Goal: Check status

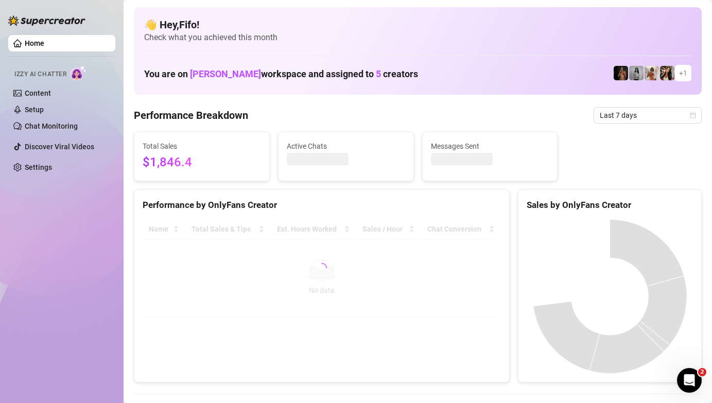
click at [664, 108] on span "Last 7 days" at bounding box center [647, 115] width 96 height 15
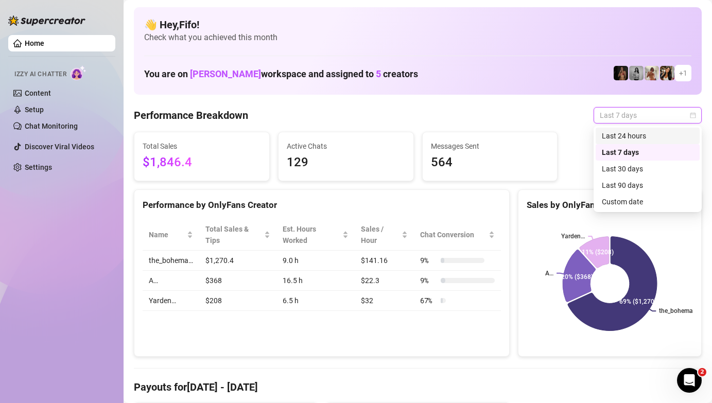
click at [662, 132] on div "Last 24 hours" at bounding box center [647, 135] width 92 height 11
